Goal: Task Accomplishment & Management: Manage account settings

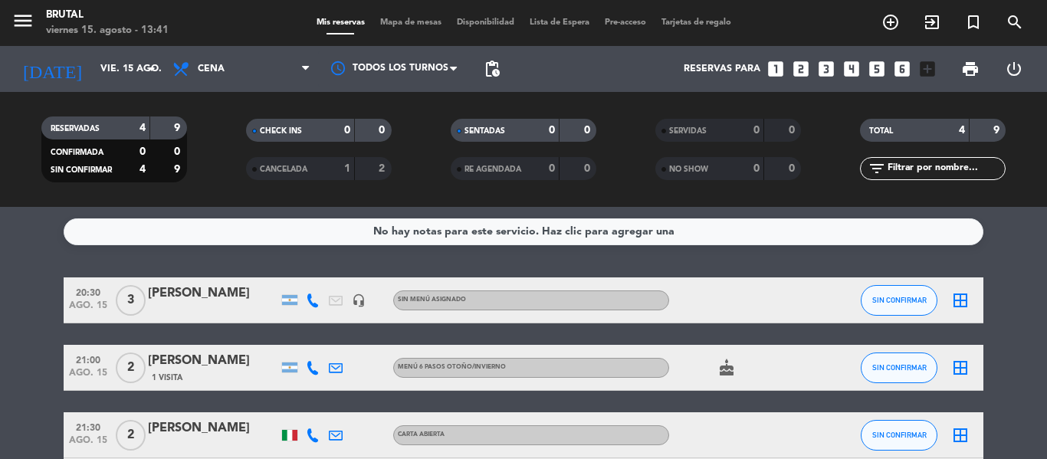
click at [998, 314] on bookings-row "20:30 [DATE] 3 [PERSON_NAME] headset_mic Sin menú asignado SIN CONFIRMAR border…" at bounding box center [523, 390] width 1047 height 227
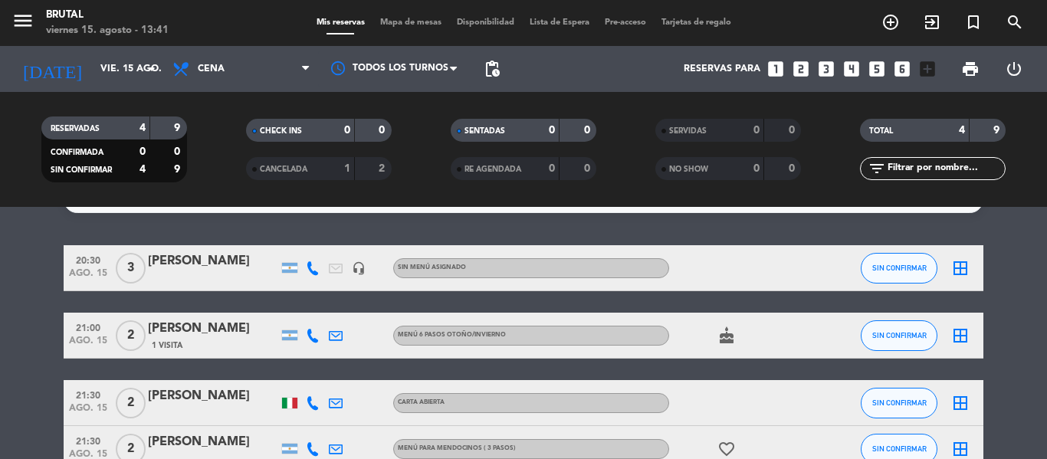
scroll to position [31, 0]
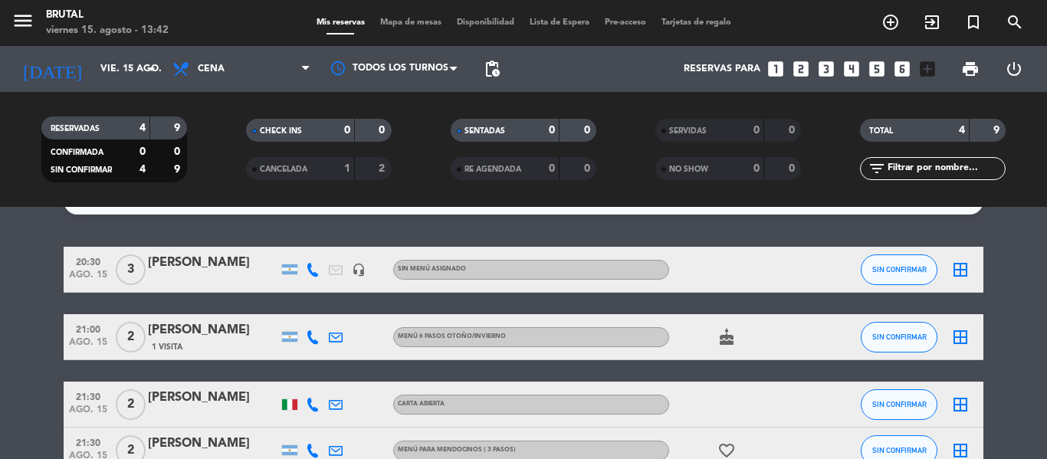
click at [199, 274] on div at bounding box center [213, 280] width 130 height 12
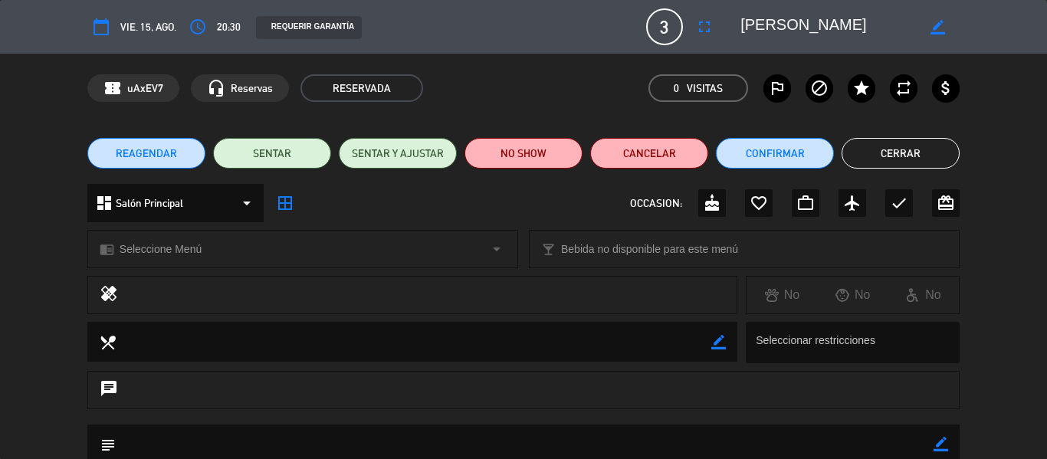
click at [1046, 213] on div "dashboard Salón Principal arrow_drop_down border_all OCCASION: cake favorite_bo…" at bounding box center [523, 211] width 1047 height 54
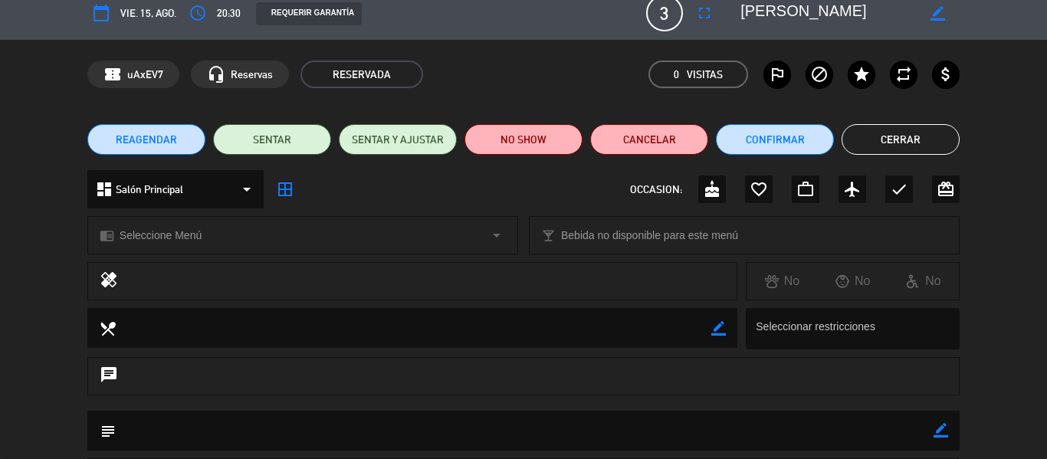
scroll to position [0, 0]
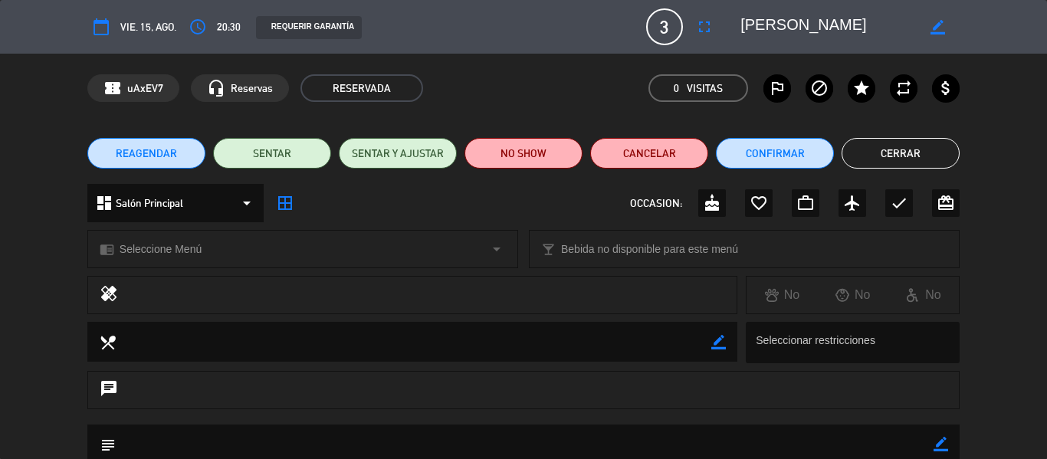
click at [1046, 149] on div "REAGENDAR SENTAR SENTAR Y AJUSTAR NO SHOW Cancelar Confirmar Cerrar" at bounding box center [523, 153] width 1047 height 61
click at [1032, 121] on div "confirmation_number uAxEV7 headset_mic Reservas RESERVADA 0 Visitas outlined_fl…" at bounding box center [523, 88] width 1047 height 69
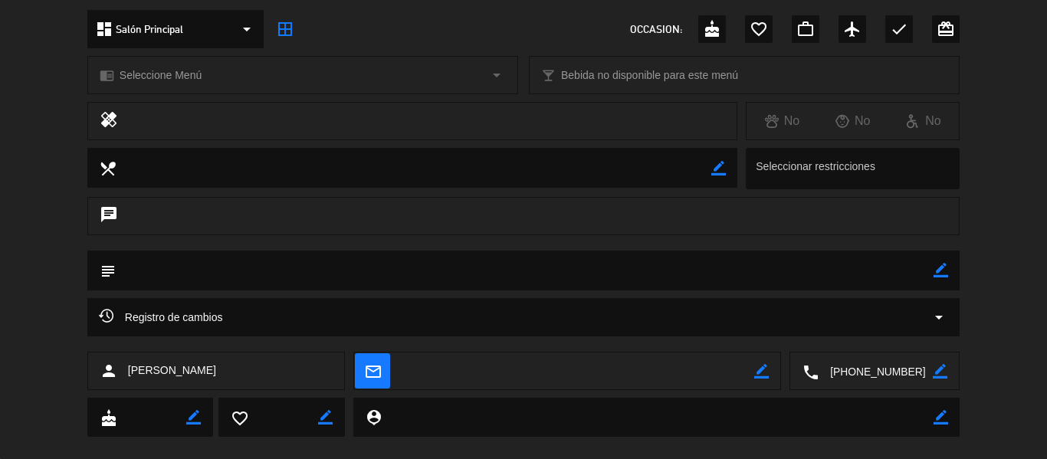
scroll to position [198, 0]
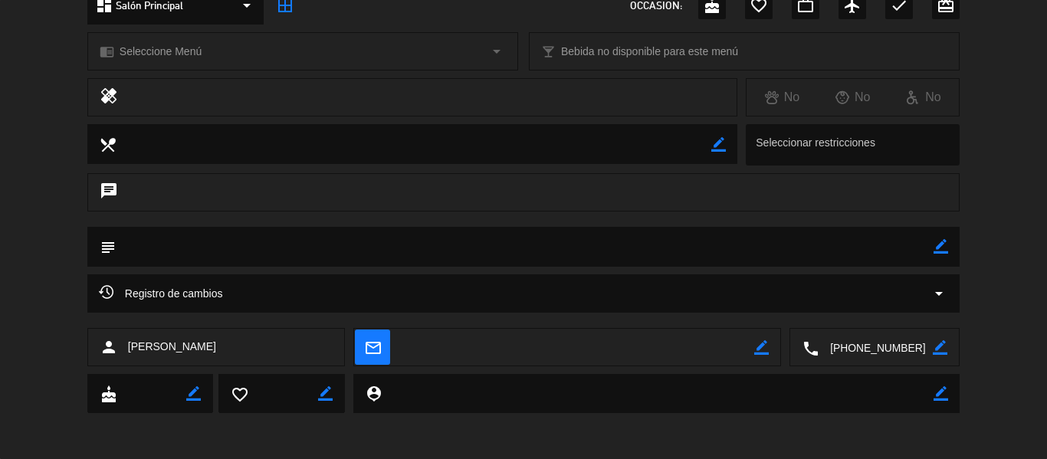
click at [939, 405] on div "border_color" at bounding box center [941, 393] width 15 height 39
click at [939, 389] on icon "border_color" at bounding box center [941, 393] width 15 height 15
click at [944, 387] on icon at bounding box center [941, 393] width 15 height 15
click at [1042, 237] on div "subject border_color" at bounding box center [523, 251] width 1047 height 48
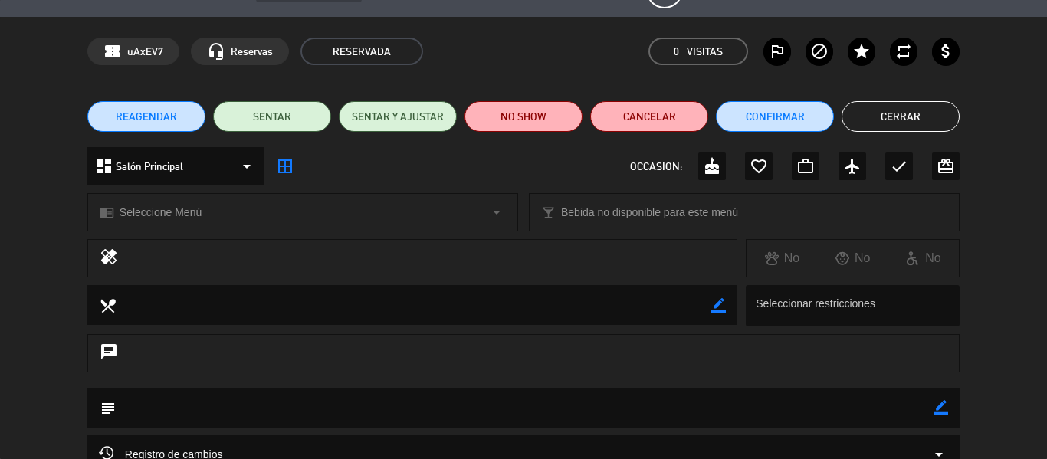
scroll to position [14, 0]
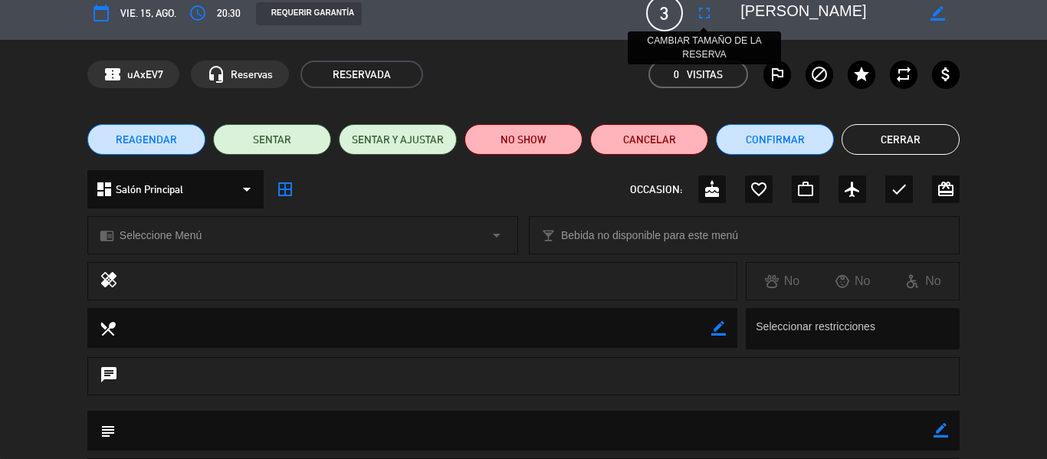
click at [710, 10] on icon "fullscreen" at bounding box center [704, 13] width 18 height 18
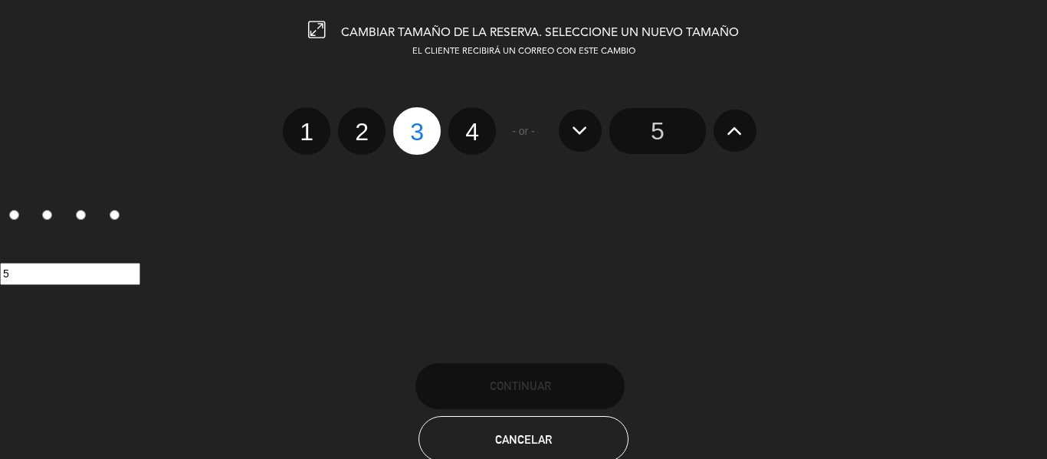
click at [661, 139] on input "5" at bounding box center [657, 131] width 97 height 46
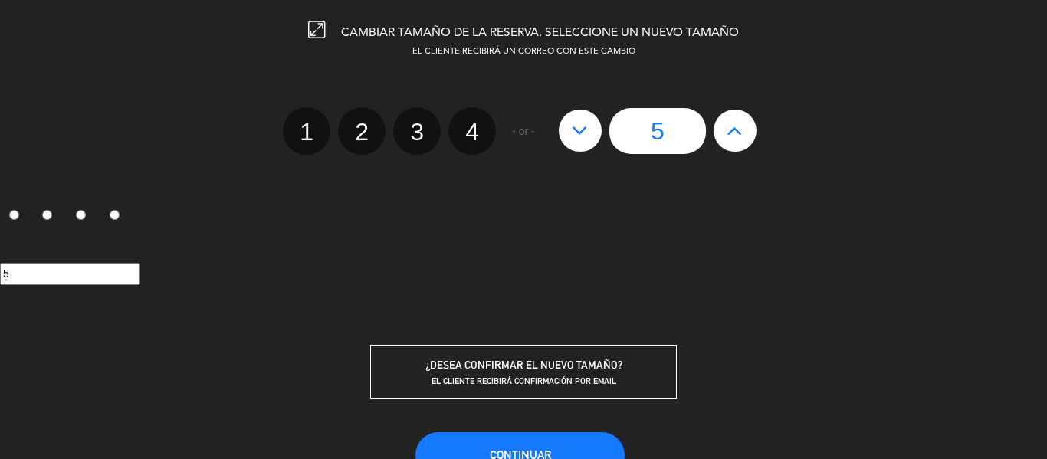
click at [791, 266] on div "5" at bounding box center [523, 274] width 1047 height 22
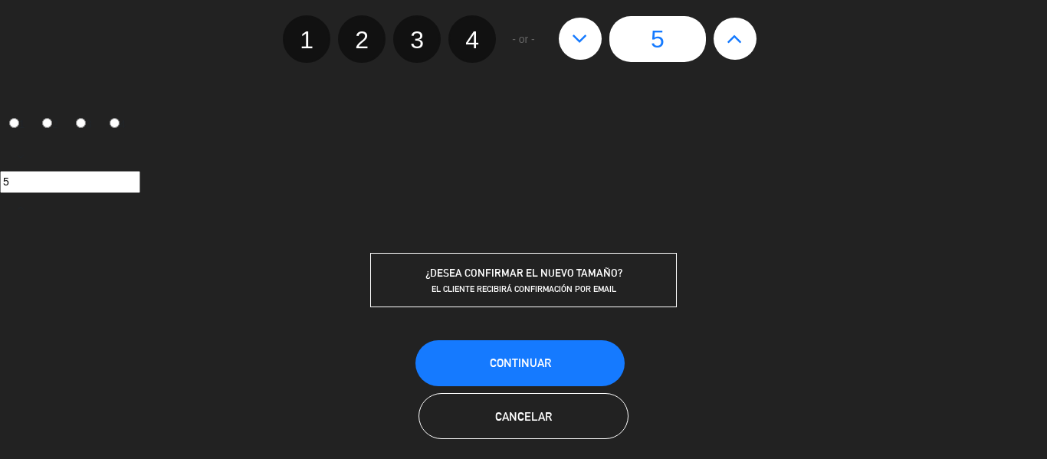
scroll to position [105, 0]
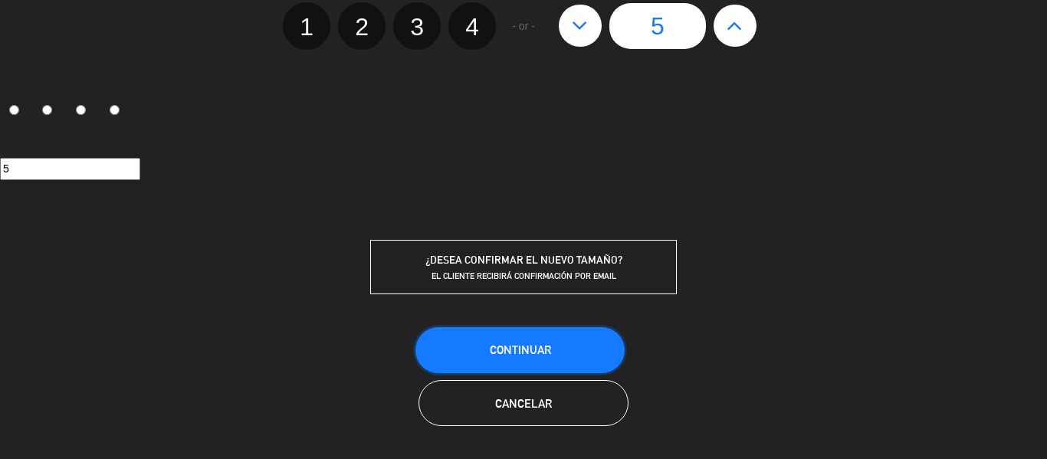
click at [500, 362] on button "Continuar" at bounding box center [519, 350] width 209 height 46
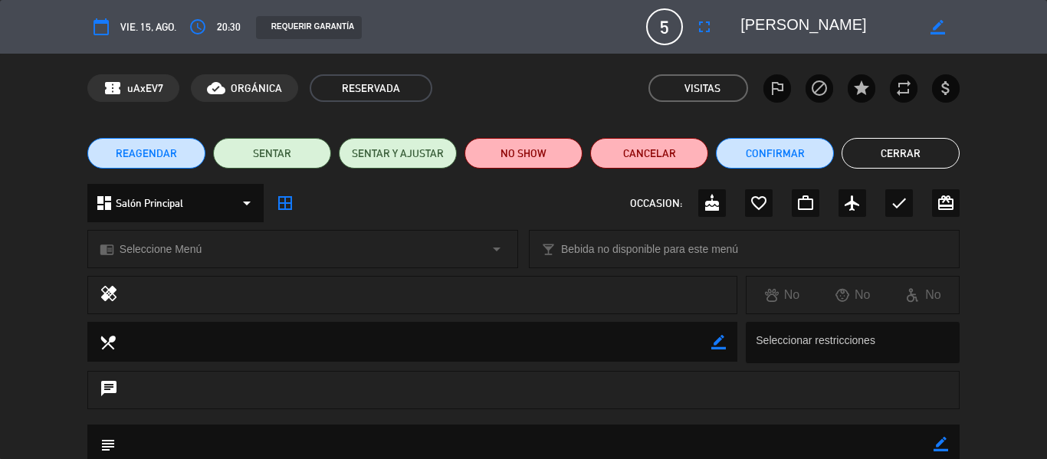
click at [1046, 254] on div "chrome_reader_mode Seleccione Menú arrow_drop_down local_bar Bebida no disponib…" at bounding box center [523, 257] width 1047 height 38
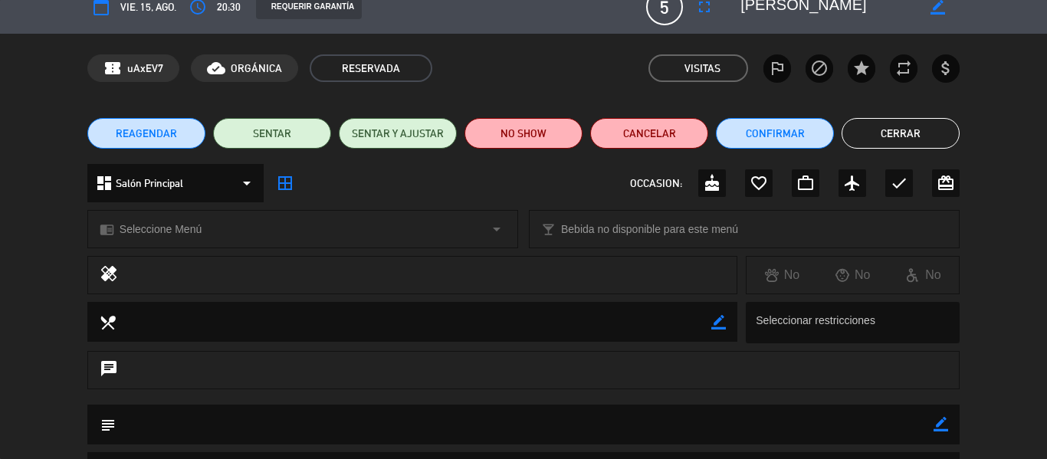
scroll to position [0, 0]
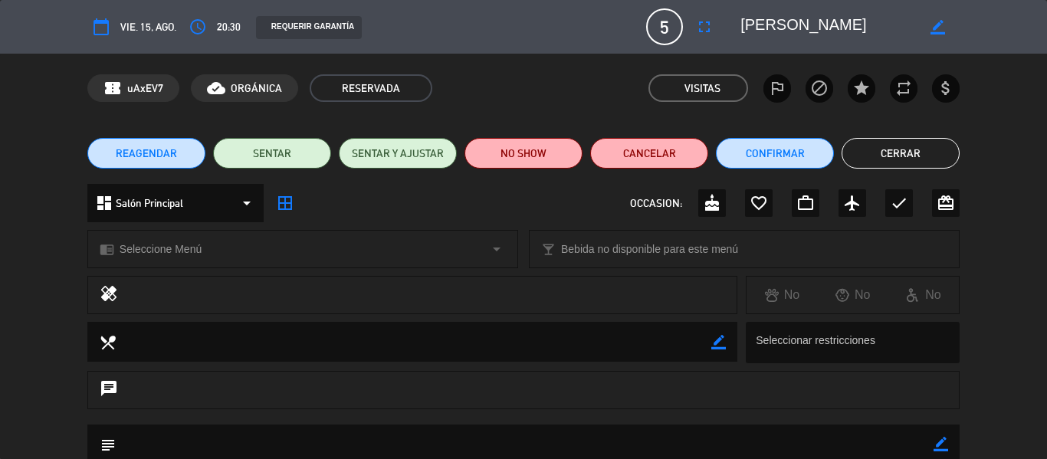
click at [940, 151] on button "Cerrar" at bounding box center [901, 153] width 118 height 31
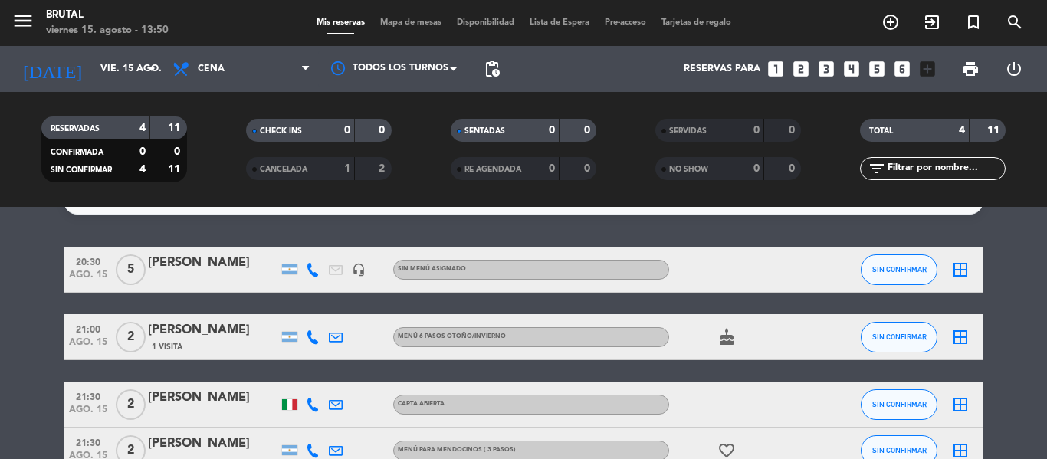
click at [5, 296] on bookings-row "20:30 [DATE] 5 [PERSON_NAME] headset_mic Sin menú asignado SIN CONFIRMAR border…" at bounding box center [523, 360] width 1047 height 227
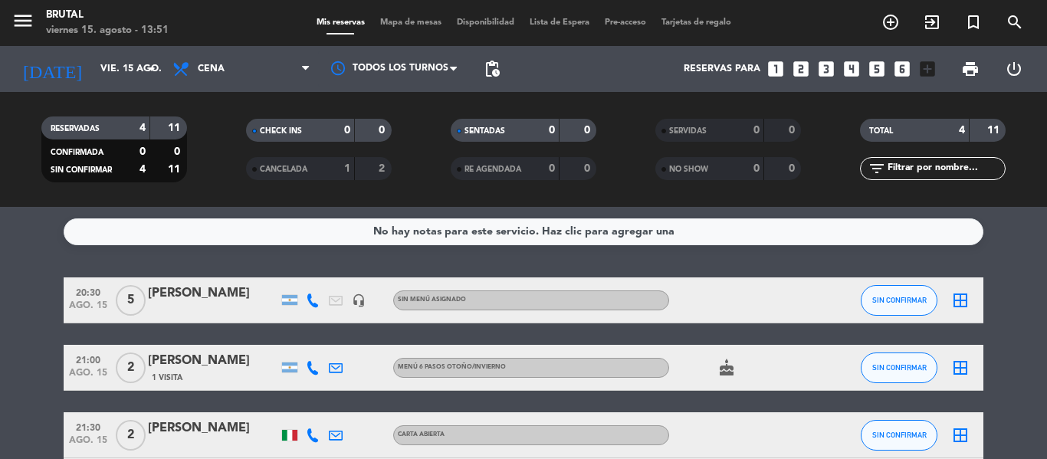
click at [28, 268] on div "No hay notas para este servicio. Haz clic para agregar una 20:30 [DATE] 5 [PERS…" at bounding box center [523, 333] width 1047 height 252
